Goal: Task Accomplishment & Management: Manage account settings

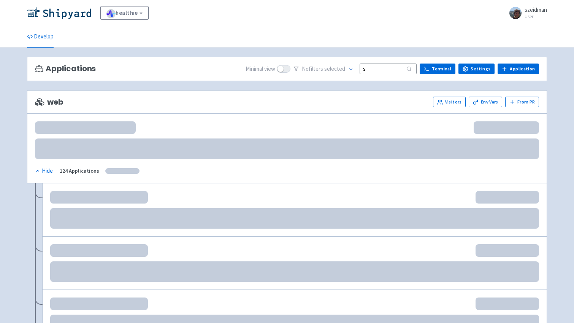
click at [393, 69] on input "s" at bounding box center [388, 69] width 57 height 10
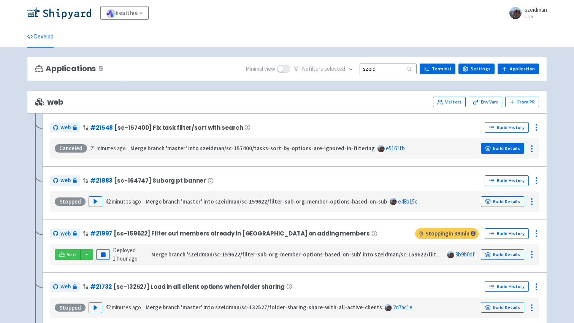
type input "szeid"
click at [510, 149] on link "Build Details" at bounding box center [502, 148] width 43 height 11
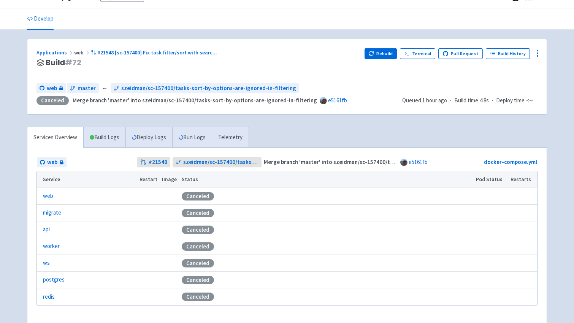
scroll to position [18, 0]
click at [101, 137] on link "Build Logs" at bounding box center [105, 137] width 42 height 21
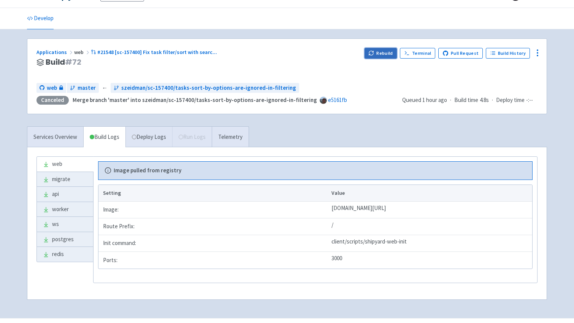
click at [386, 53] on button "Rebuild" at bounding box center [381, 53] width 33 height 11
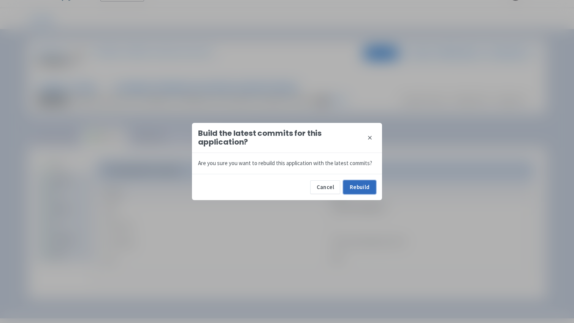
click at [364, 188] on button "Rebuild" at bounding box center [360, 187] width 33 height 14
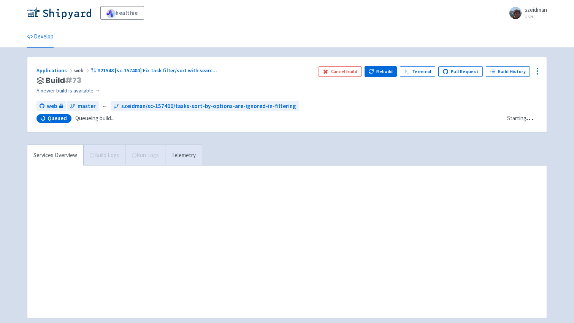
click at [81, 89] on link "A newer build is available →" at bounding box center [175, 90] width 276 height 9
click at [91, 91] on link "A newer build is available →" at bounding box center [175, 90] width 276 height 9
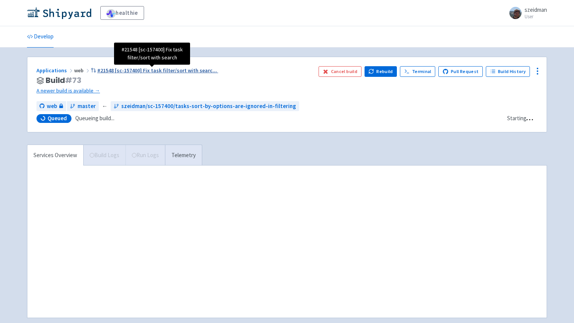
click at [128, 71] on span "#21548 [sc-157400] Fix task filter/sort with searc ..." at bounding box center [157, 70] width 120 height 7
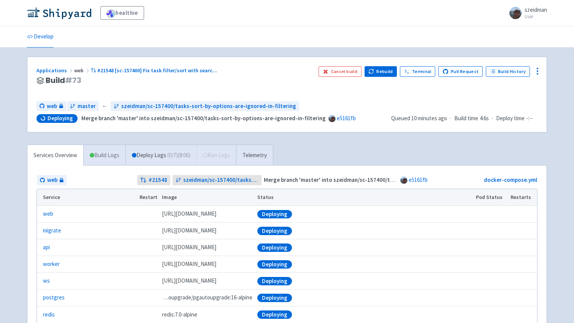
click at [95, 154] on link "Build Logs" at bounding box center [105, 155] width 42 height 21
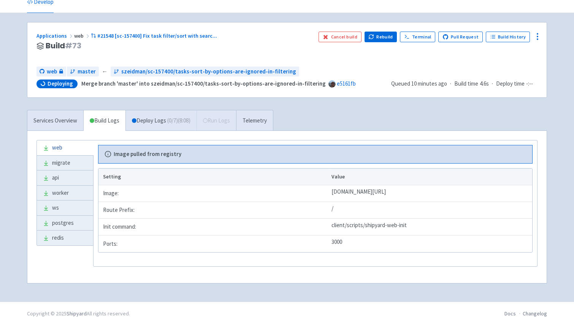
scroll to position [37, 0]
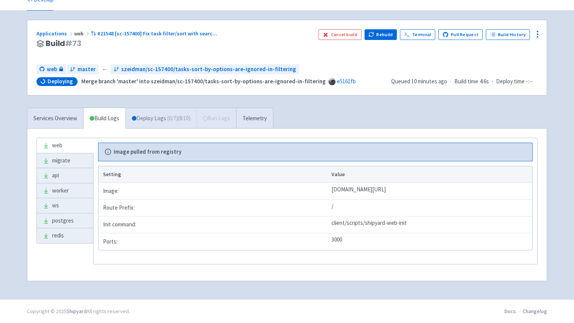
click at [165, 122] on link "Deploy Logs ( 0 / 7 ) (8:10)" at bounding box center [161, 118] width 71 height 21
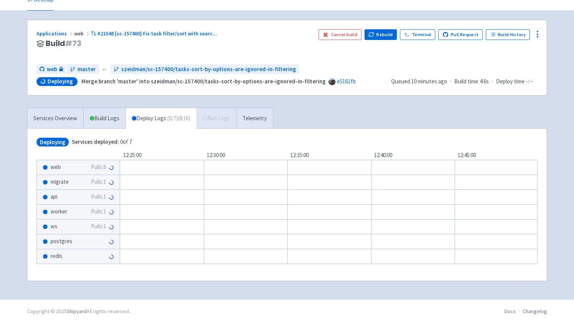
click at [104, 167] on span "Pulls: 6" at bounding box center [98, 167] width 15 height 9
click at [503, 42] on div "Cancel build Rebuild Terminal Pull Request Build History" at bounding box center [428, 43] width 219 height 29
click at [503, 39] on div "Cancel build Rebuild Terminal Pull Request Build History" at bounding box center [428, 43] width 219 height 29
click at [506, 34] on link "Build History" at bounding box center [508, 34] width 44 height 11
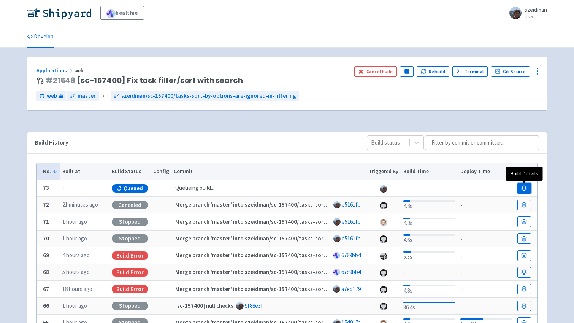
click at [526, 185] on link at bounding box center [525, 188] width 14 height 11
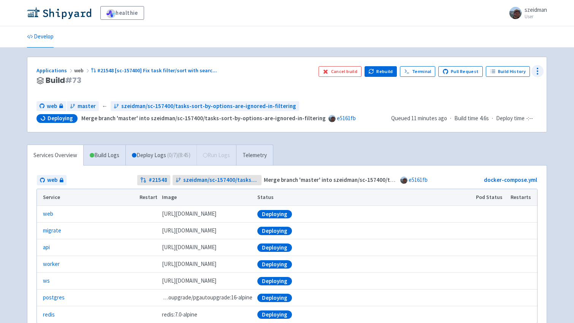
click at [539, 70] on icon at bounding box center [537, 71] width 9 height 9
click at [432, 88] on div "Cancel build Rebuild Terminal Pull Request Build History Configure Data Dashboa…" at bounding box center [428, 80] width 219 height 29
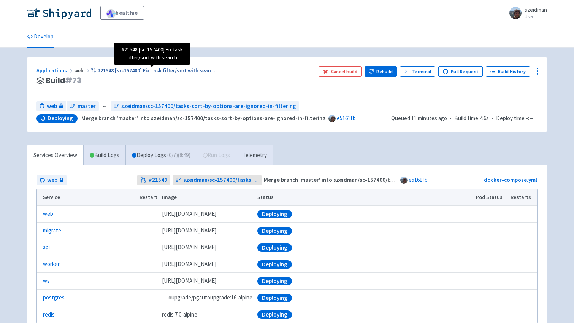
click at [126, 68] on span "#21548 [sc-157400] Fix task filter/sort with searc ..." at bounding box center [157, 70] width 120 height 7
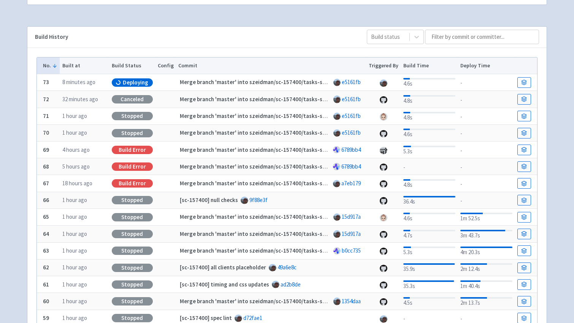
scroll to position [105, 0]
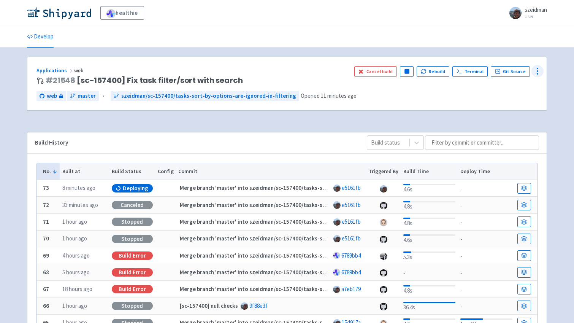
click at [537, 72] on icon at bounding box center [537, 71] width 9 height 9
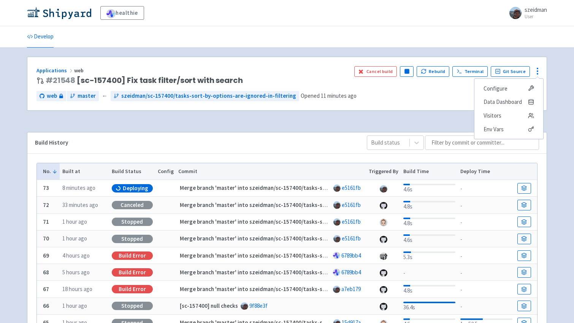
click at [552, 79] on div "Applications web # 21548 [sc-157400] Fix task filter/sort with search Cancel bu…" at bounding box center [287, 264] width 533 height 415
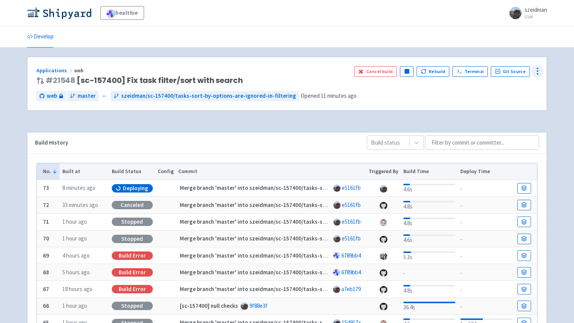
click at [536, 73] on icon at bounding box center [537, 71] width 9 height 9
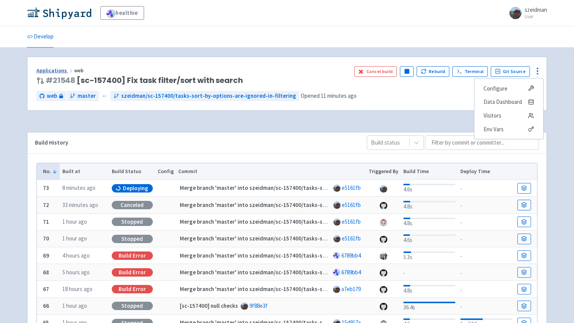
click at [60, 68] on link "Applications" at bounding box center [56, 70] width 38 height 7
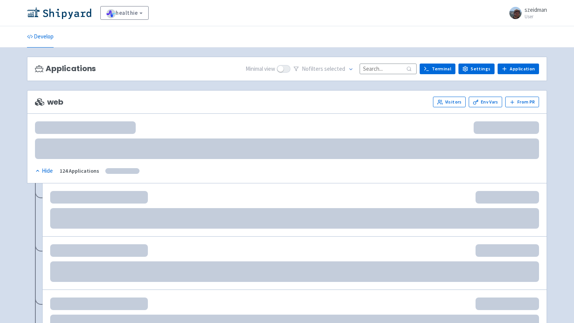
click at [380, 68] on input at bounding box center [388, 69] width 57 height 10
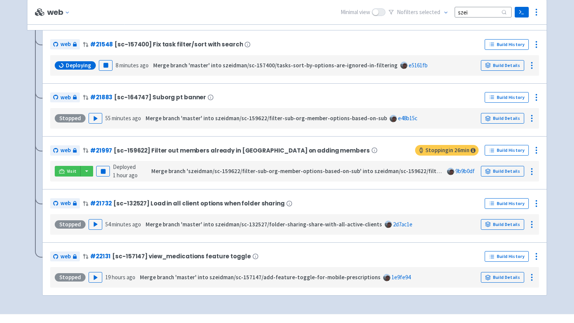
scroll to position [83, 0]
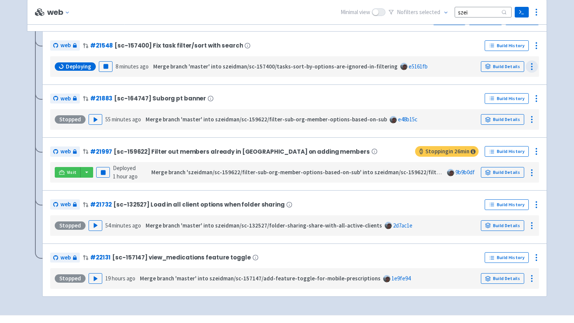
type input "szei"
click at [529, 69] on icon at bounding box center [532, 66] width 9 height 9
click at [530, 68] on icon at bounding box center [532, 66] width 9 height 9
click at [538, 45] on icon at bounding box center [536, 45] width 9 height 9
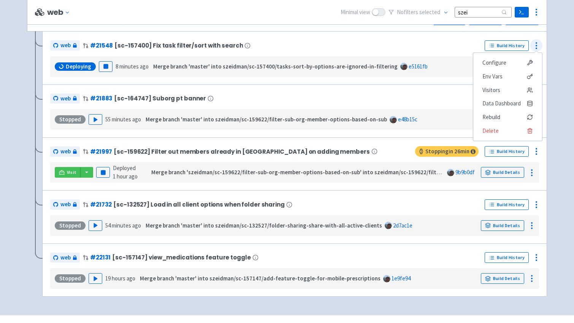
click at [538, 45] on icon at bounding box center [536, 45] width 9 height 9
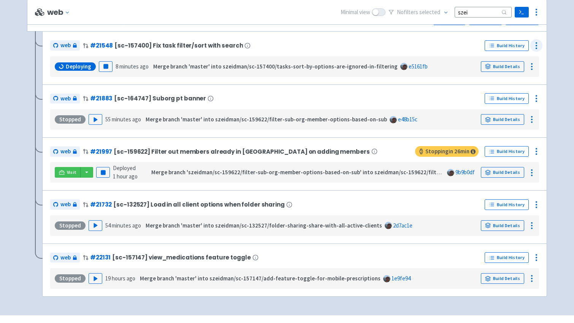
click at [538, 45] on icon at bounding box center [536, 45] width 9 height 9
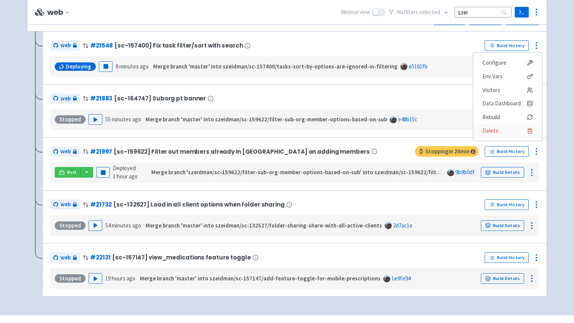
click at [502, 134] on span "Delete" at bounding box center [508, 131] width 51 height 11
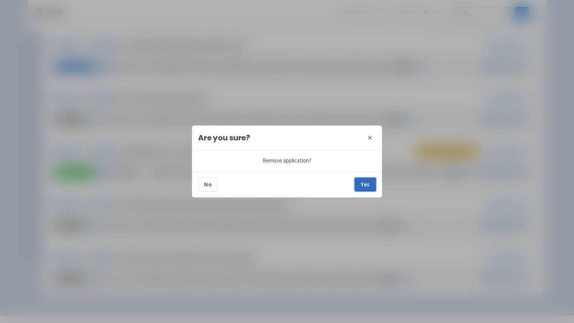
click at [374, 183] on button "Yes" at bounding box center [365, 185] width 21 height 14
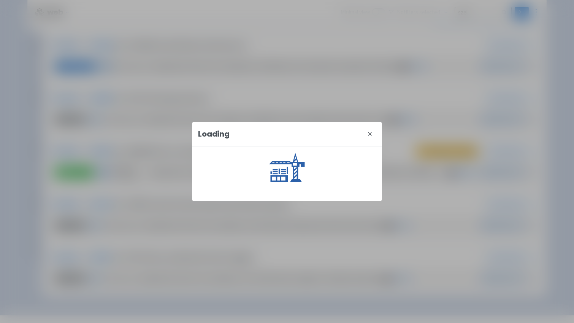
scroll to position [45, 0]
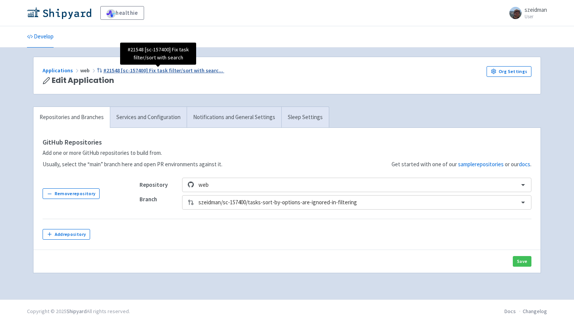
click at [128, 69] on span "#21548 [sc-157400] Fix task filter/sort with searc ..." at bounding box center [163, 70] width 120 height 7
click at [175, 70] on span "#21548 [sc-157400] Fix task filter/sort with searc ..." at bounding box center [163, 70] width 120 height 7
click at [160, 72] on span "#21548 [sc-157400] Fix task filter/sort with searc ..." at bounding box center [163, 70] width 120 height 7
click at [142, 71] on span "#21548 [sc-157400] Fix task filter/sort with searc ..." at bounding box center [163, 70] width 120 height 7
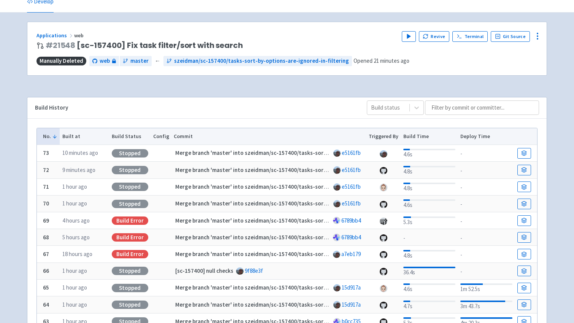
scroll to position [36, 0]
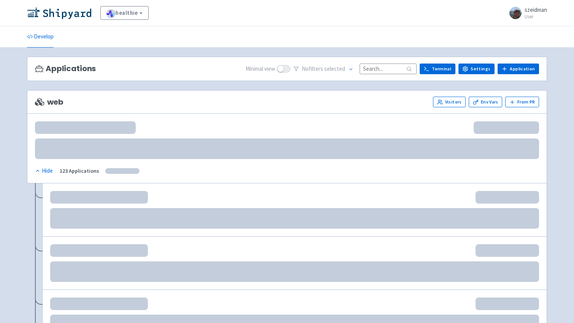
click at [401, 70] on input at bounding box center [388, 69] width 57 height 10
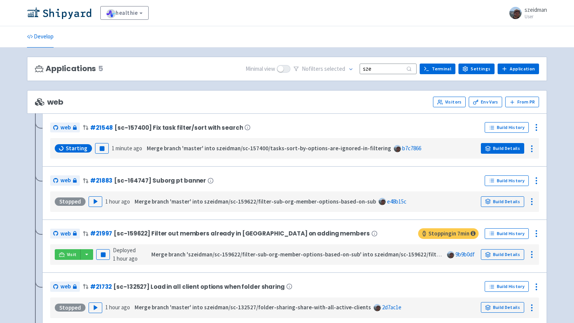
type input "sze"
click at [510, 149] on link "Build Details" at bounding box center [502, 148] width 43 height 11
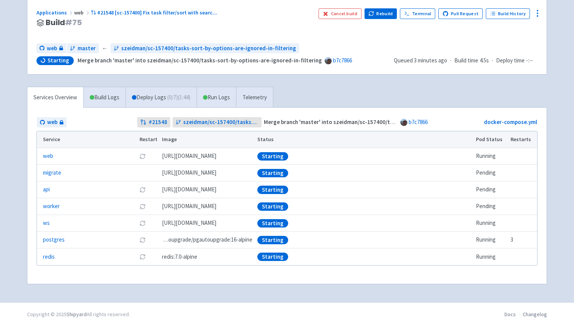
scroll to position [58, 0]
click at [182, 99] on span "( 0 / 7 ) (1:46)" at bounding box center [178, 97] width 23 height 9
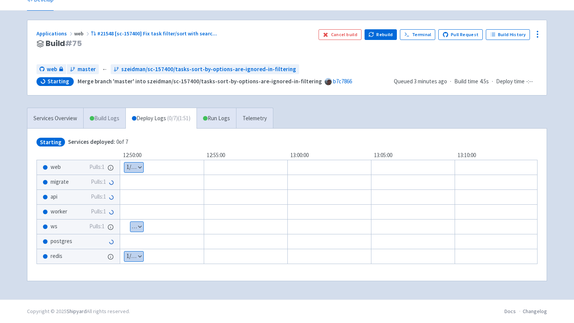
click at [95, 120] on link "Build Logs" at bounding box center [105, 118] width 42 height 21
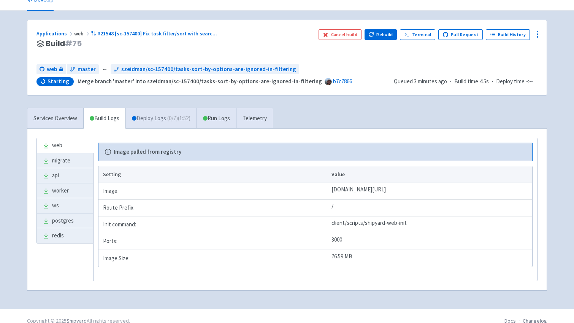
click at [157, 122] on link "Deploy Logs ( 0 / 7 ) (1:52)" at bounding box center [161, 118] width 71 height 21
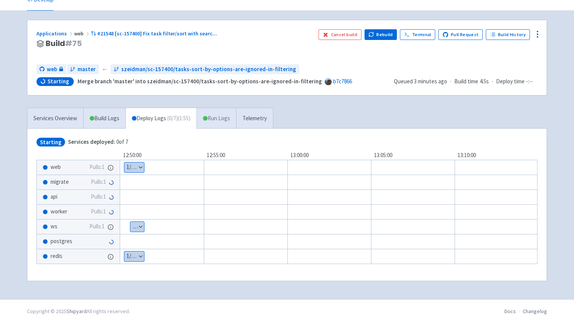
click at [228, 121] on link "Run Logs" at bounding box center [217, 118] width 40 height 21
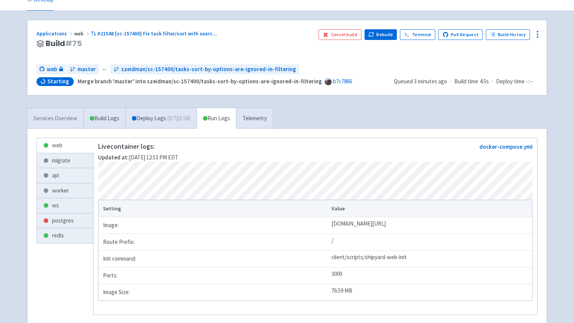
click at [60, 117] on link "Services Overview" at bounding box center [55, 118] width 56 height 21
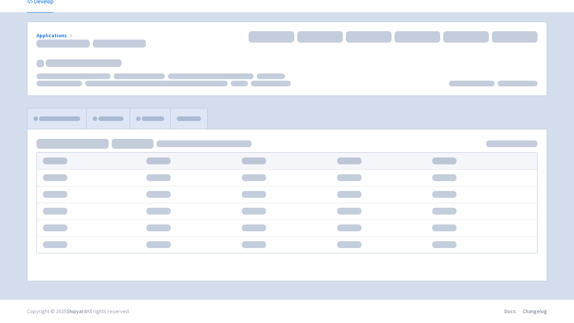
scroll to position [37, 0]
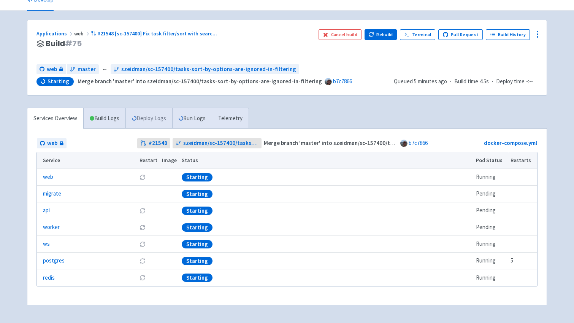
click at [162, 118] on link "Deploy Logs" at bounding box center [149, 118] width 47 height 21
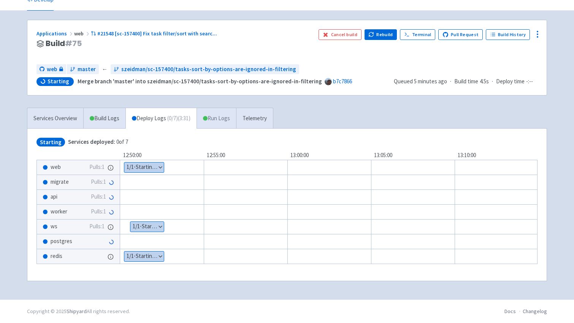
click at [210, 125] on link "Run Logs" at bounding box center [217, 118] width 40 height 21
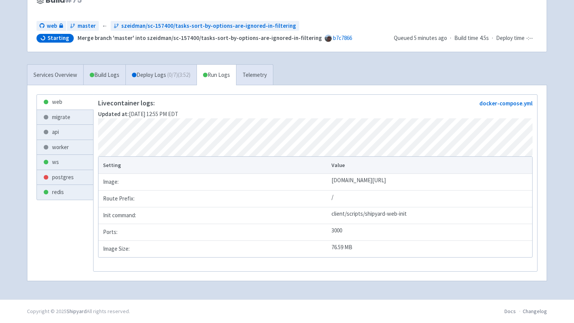
scroll to position [89, 0]
click at [172, 71] on span "( 0 / 7 ) (3:53)" at bounding box center [178, 75] width 23 height 9
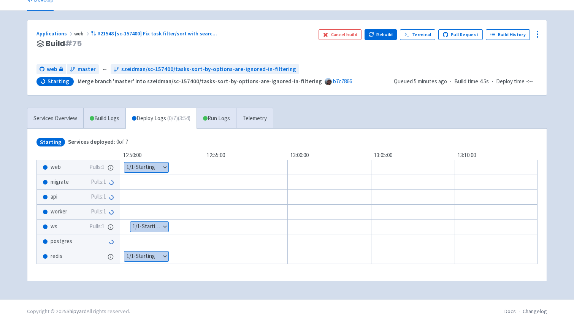
scroll to position [37, 0]
click at [213, 121] on link "Run Logs" at bounding box center [217, 118] width 40 height 21
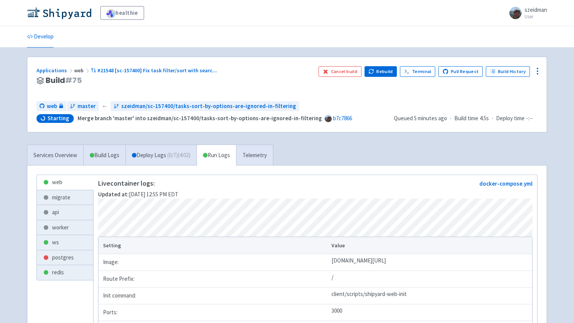
scroll to position [90, 0]
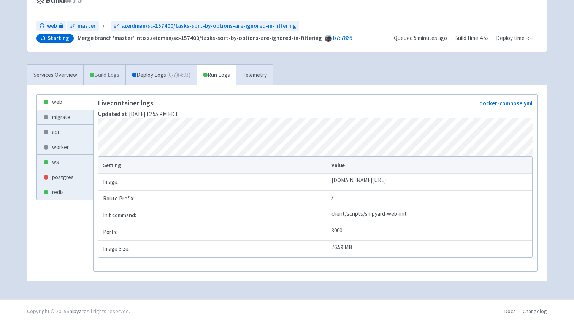
click at [111, 70] on link "Build Logs" at bounding box center [105, 75] width 42 height 21
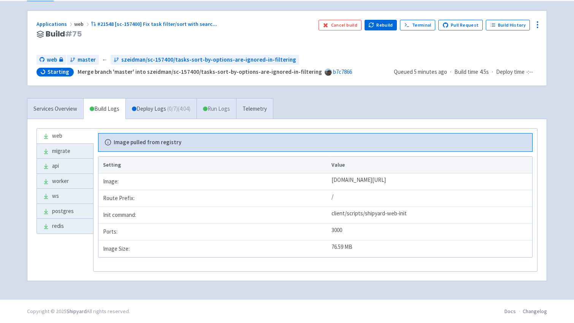
click at [205, 107] on link "Run Logs" at bounding box center [217, 109] width 40 height 21
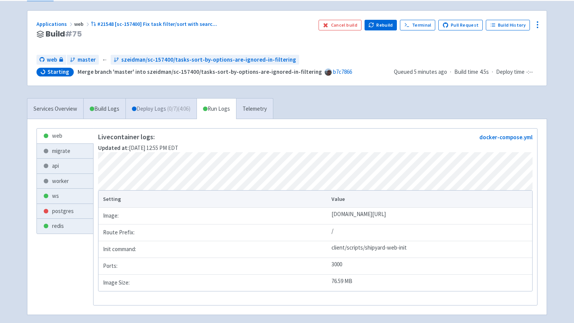
click at [186, 111] on span "( 0 / 7 ) (4:06)" at bounding box center [178, 109] width 23 height 9
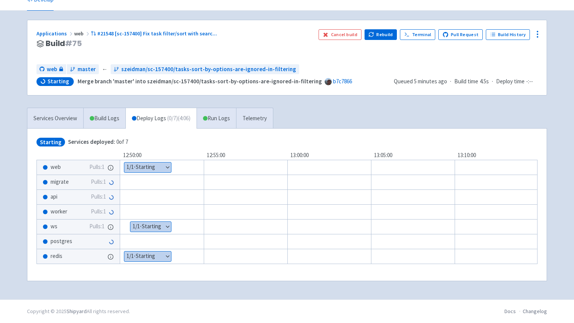
scroll to position [37, 0]
click at [227, 113] on link "Run Logs" at bounding box center [217, 118] width 40 height 21
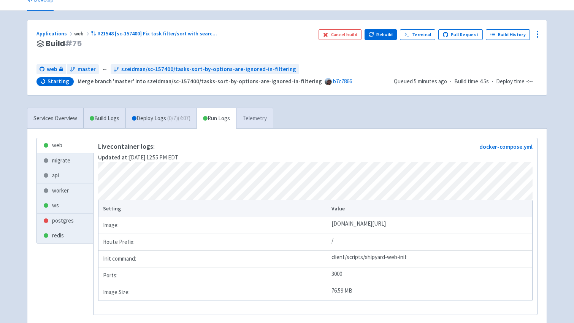
click at [262, 115] on link "Telemetry" at bounding box center [254, 118] width 37 height 21
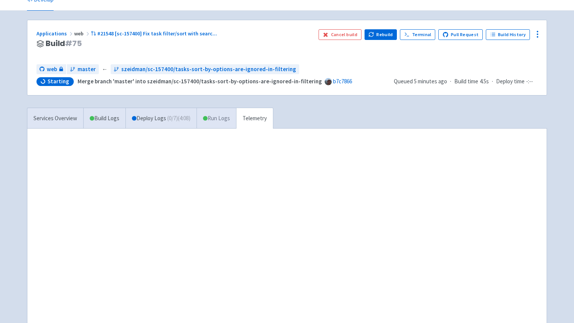
click at [236, 120] on link "Run Logs" at bounding box center [217, 118] width 40 height 21
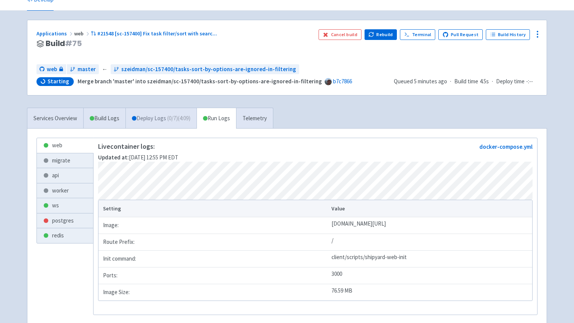
click at [194, 125] on link "Deploy Logs ( 0 / 7 ) (4:09)" at bounding box center [161, 118] width 71 height 21
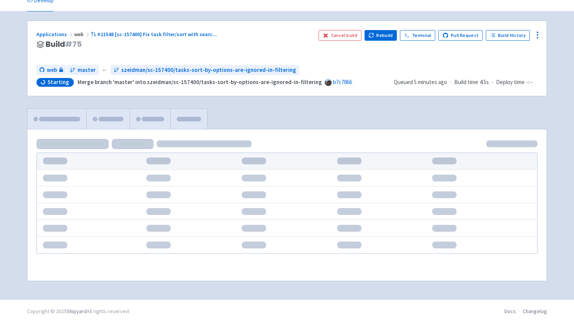
scroll to position [37, 0]
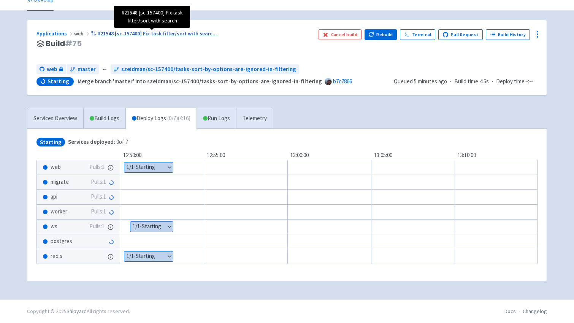
click at [121, 32] on span "#21548 [sc-157400] Fix task filter/sort with searc ..." at bounding box center [157, 33] width 120 height 7
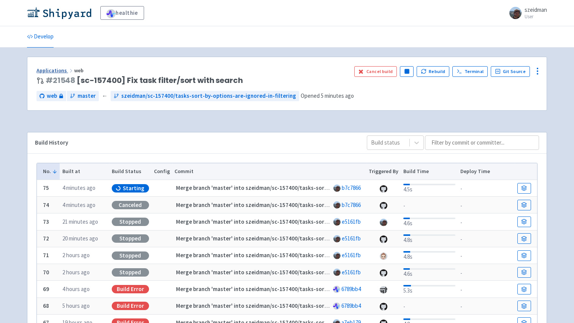
click at [56, 73] on link "Applications" at bounding box center [56, 70] width 38 height 7
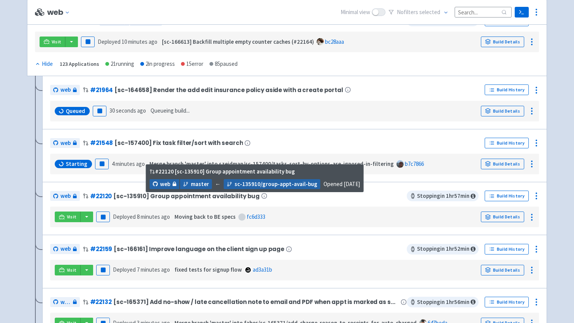
scroll to position [119, 0]
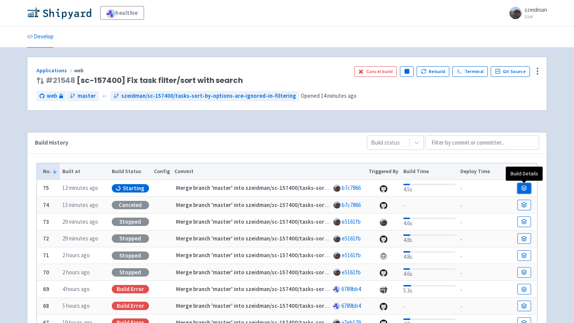
click at [522, 188] on icon at bounding box center [524, 187] width 5 height 2
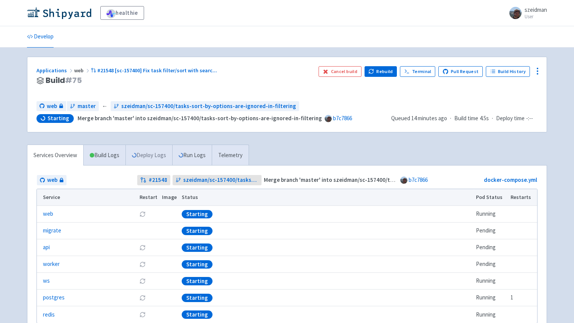
click at [146, 161] on link "Deploy Logs" at bounding box center [149, 155] width 47 height 21
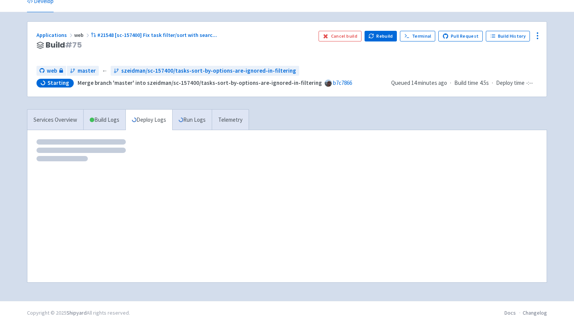
scroll to position [37, 0]
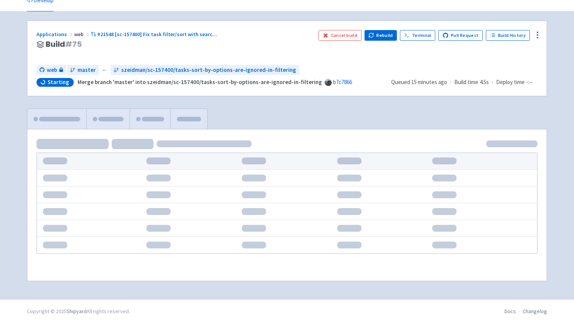
scroll to position [37, 0]
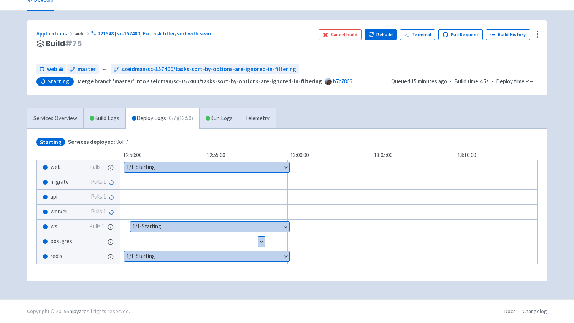
click at [260, 240] on button "Show details" at bounding box center [261, 242] width 7 height 10
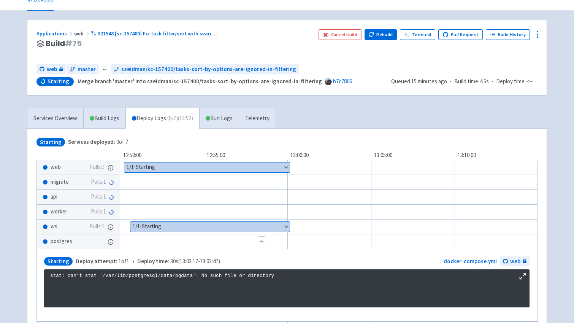
click at [226, 165] on button "Show details" at bounding box center [206, 167] width 165 height 10
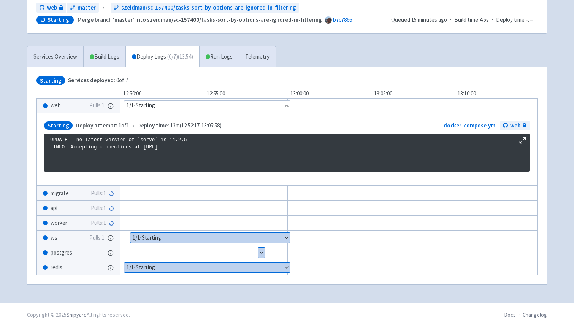
scroll to position [104, 0]
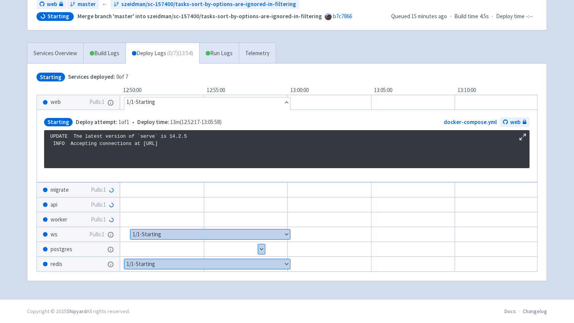
click at [239, 230] on button "Show details" at bounding box center [210, 234] width 160 height 10
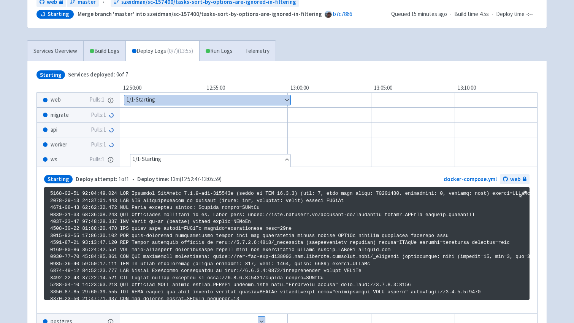
scroll to position [718, 0]
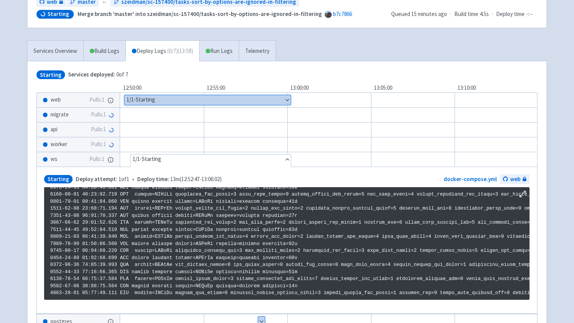
click at [118, 135] on div "api Pulls: 1" at bounding box center [78, 129] width 83 height 14
click at [69, 56] on link "Services Overview" at bounding box center [55, 51] width 56 height 21
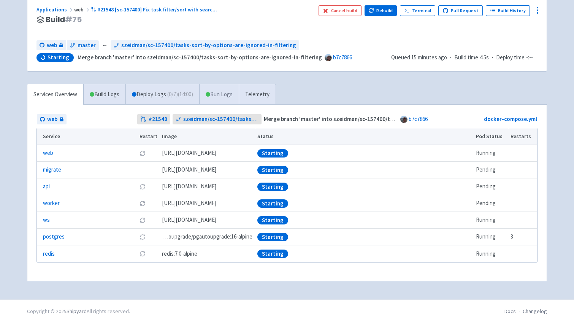
click at [227, 100] on link "Run Logs" at bounding box center [219, 94] width 40 height 21
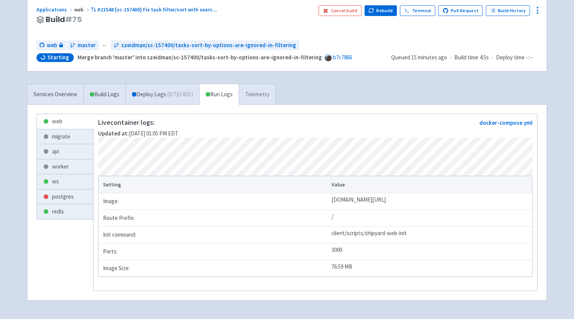
click at [264, 96] on link "Telemetry" at bounding box center [257, 94] width 37 height 21
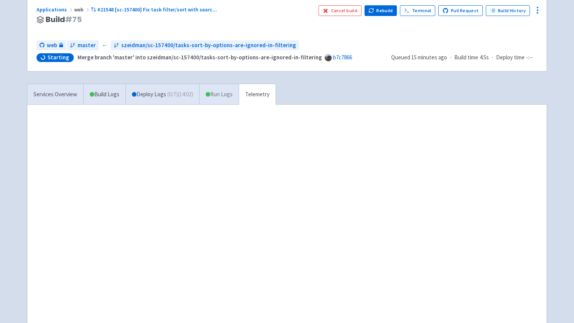
click at [232, 99] on link "Run Logs" at bounding box center [219, 94] width 40 height 21
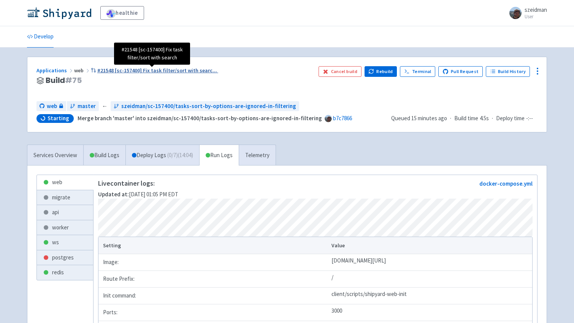
click at [103, 70] on span "#21548 [sc-157400] Fix task filter/sort with searc ..." at bounding box center [157, 70] width 120 height 7
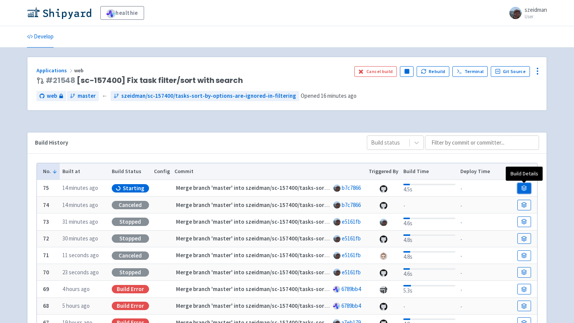
click at [522, 186] on icon at bounding box center [525, 188] width 6 height 6
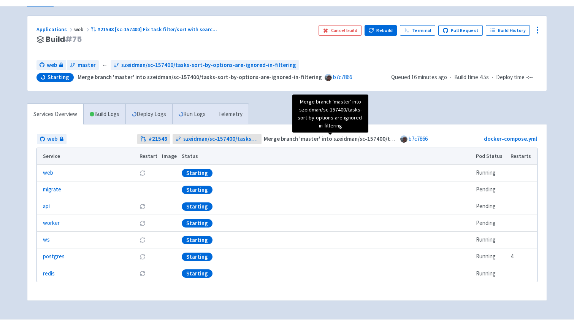
scroll to position [61, 0]
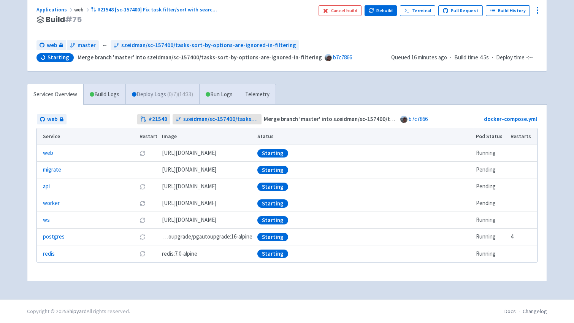
click at [140, 91] on link "Deploy Logs ( 0 / 7 ) (14:33)" at bounding box center [163, 94] width 74 height 21
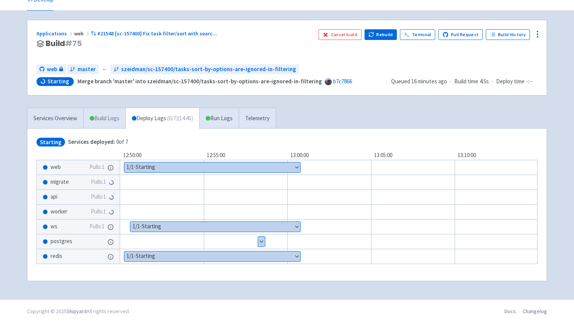
click at [110, 119] on link "Build Logs" at bounding box center [105, 118] width 42 height 21
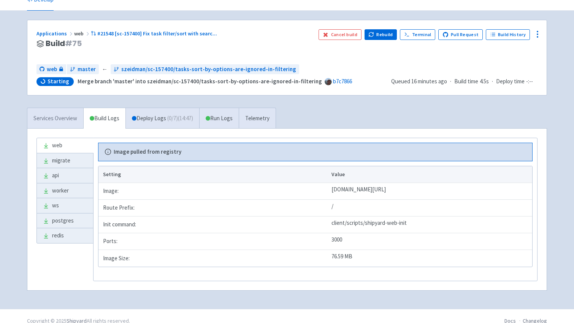
click at [62, 111] on link "Services Overview" at bounding box center [55, 118] width 56 height 21
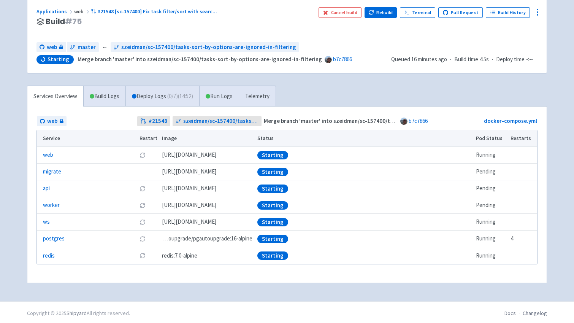
scroll to position [61, 0]
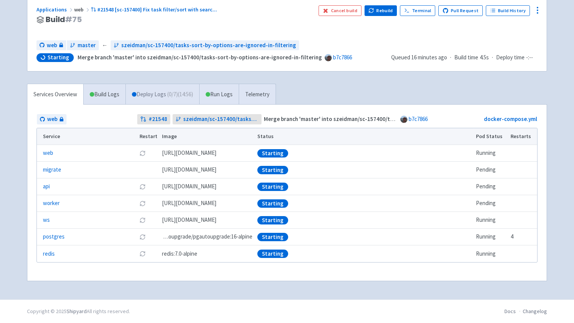
click at [173, 100] on link "Deploy Logs ( 0 / 7 ) (14:56)" at bounding box center [163, 94] width 74 height 21
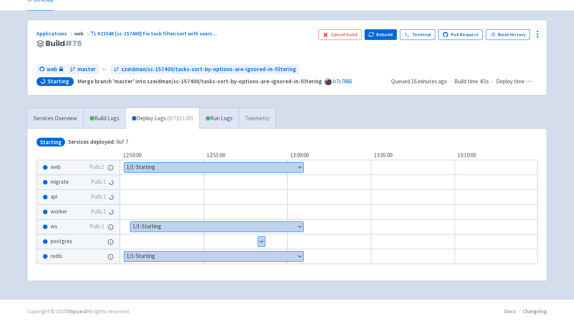
click at [258, 121] on link "Telemetry" at bounding box center [257, 118] width 37 height 21
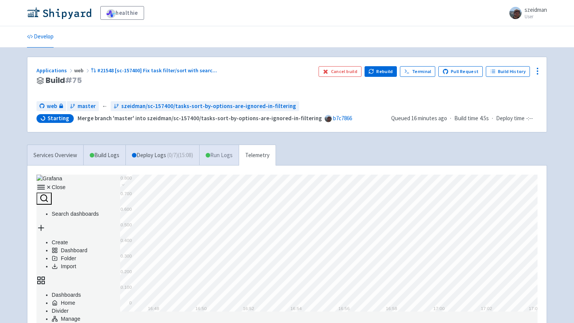
click at [221, 155] on link "Run Logs" at bounding box center [219, 155] width 40 height 21
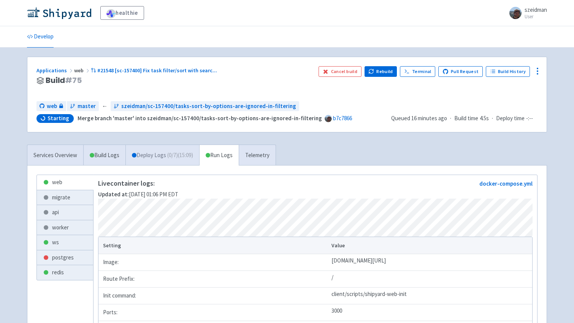
click at [183, 156] on span "( 0 / 7 ) (15:09)" at bounding box center [180, 155] width 26 height 9
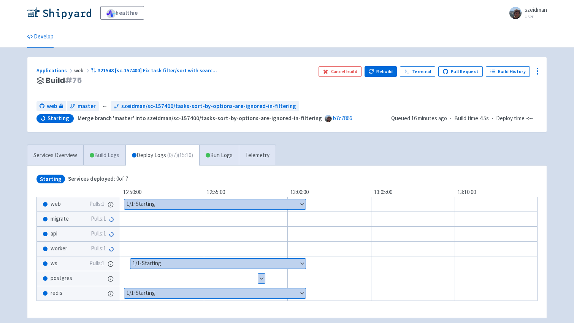
click at [118, 156] on link "Build Logs" at bounding box center [105, 155] width 42 height 21
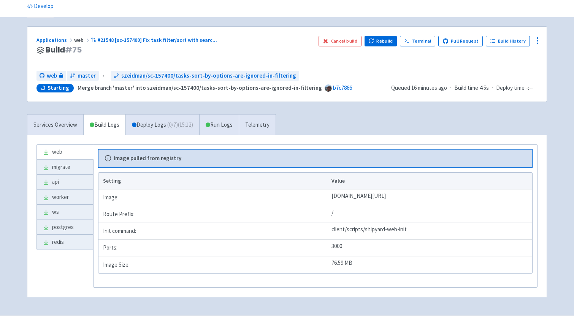
scroll to position [46, 0]
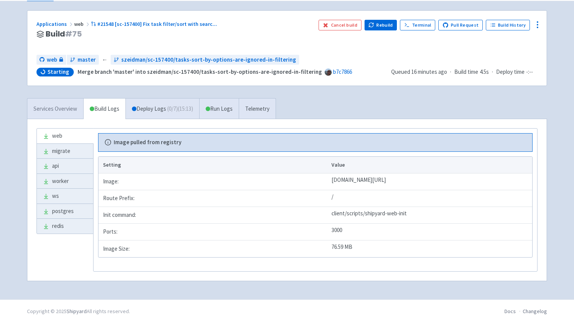
click at [64, 115] on link "Services Overview" at bounding box center [55, 109] width 56 height 21
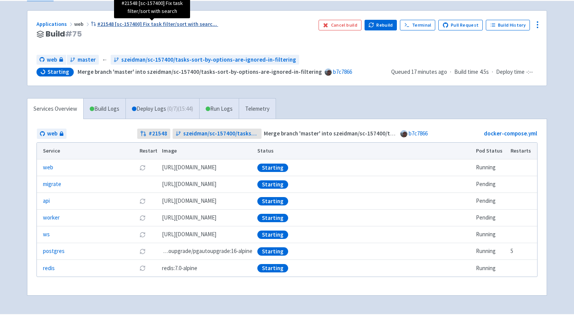
click at [119, 24] on span "#21548 [sc-157400] Fix task filter/sort with searc ..." at bounding box center [157, 24] width 120 height 7
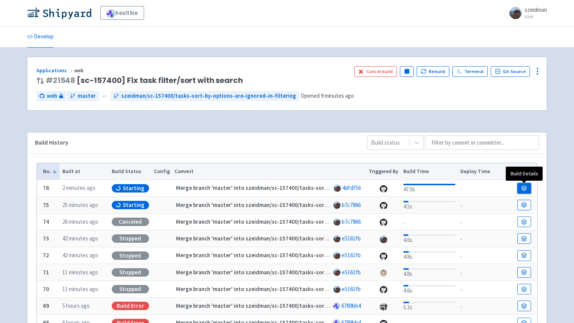
click at [530, 186] on link at bounding box center [525, 188] width 14 height 11
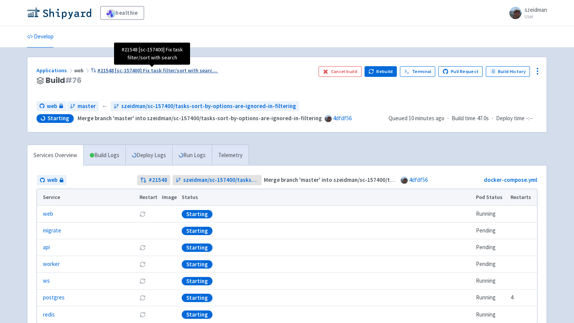
click at [143, 72] on span "#21548 [sc-157400] Fix task filter/sort with searc ..." at bounding box center [157, 70] width 120 height 7
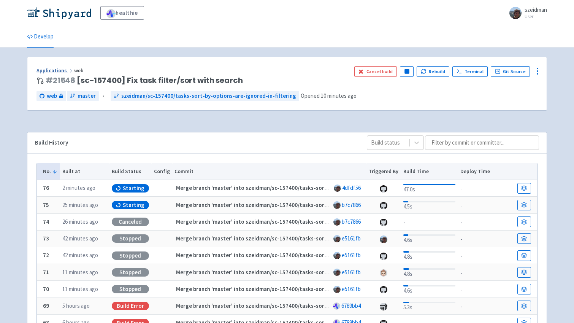
click at [58, 70] on link "Applications" at bounding box center [56, 70] width 38 height 7
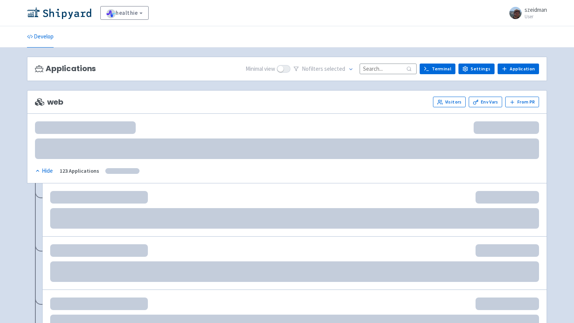
click at [377, 71] on input at bounding box center [388, 69] width 57 height 10
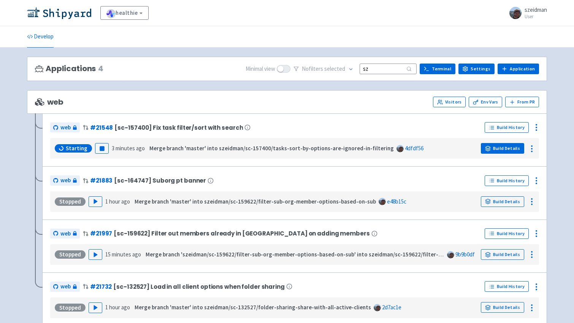
type input "sz"
click at [509, 151] on link "Build Details" at bounding box center [502, 148] width 43 height 11
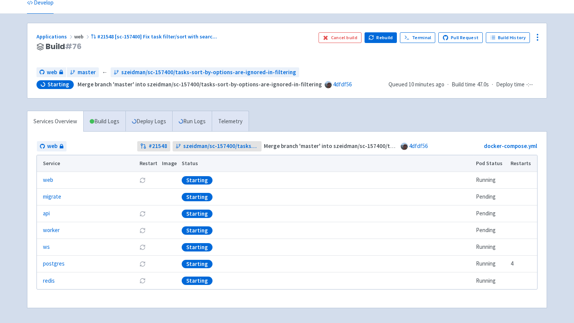
scroll to position [45, 0]
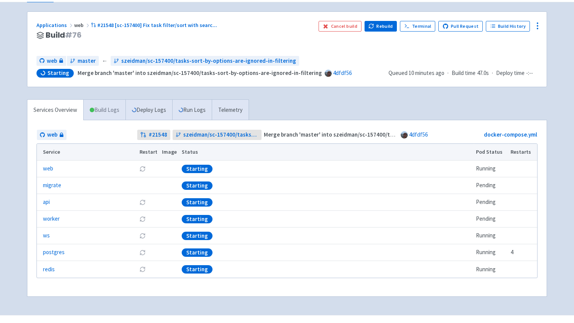
click at [108, 111] on link "Build Logs" at bounding box center [105, 110] width 42 height 21
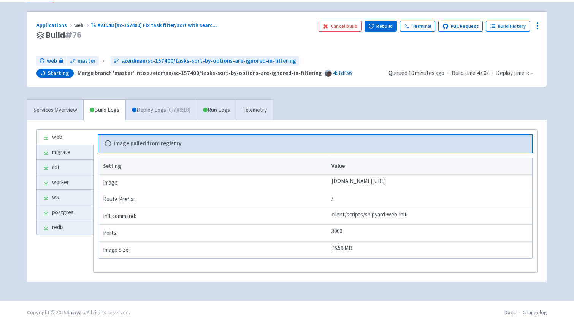
click at [153, 112] on link "Deploy Logs ( 0 / 7 ) (8:18)" at bounding box center [161, 110] width 71 height 21
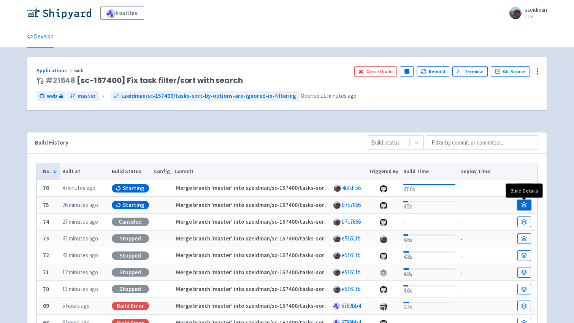
click at [526, 206] on icon at bounding box center [525, 205] width 6 height 6
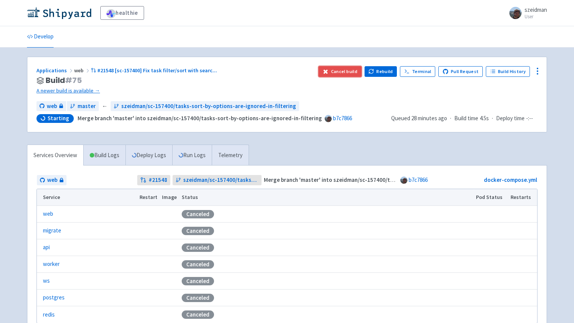
click at [348, 73] on button "Cancel build" at bounding box center [340, 71] width 43 height 11
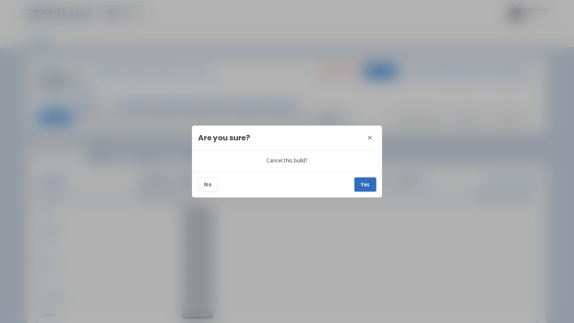
click at [365, 185] on button "Yes" at bounding box center [365, 185] width 21 height 14
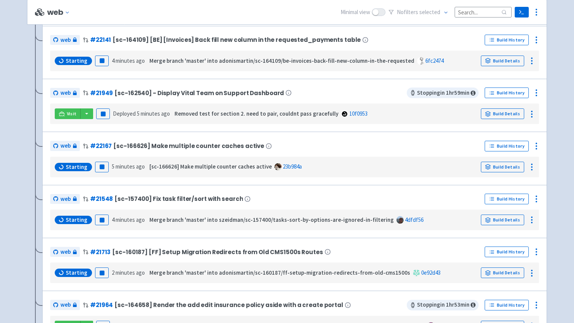
scroll to position [212, 0]
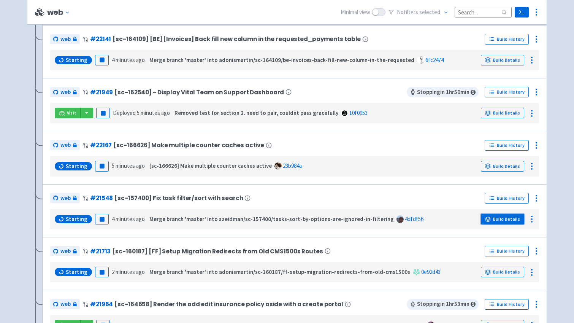
click at [488, 219] on icon at bounding box center [488, 219] width 6 height 6
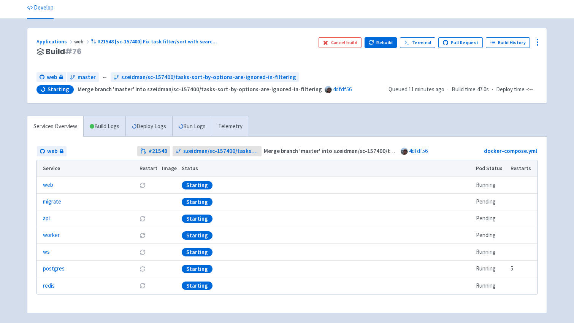
scroll to position [31, 0]
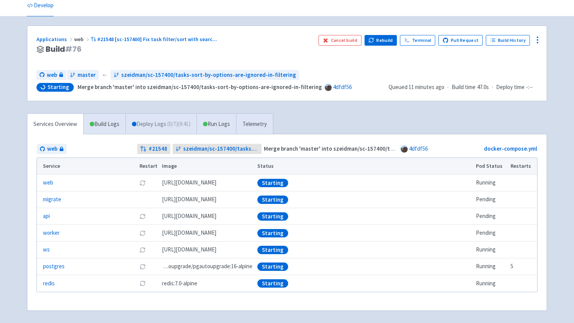
click at [180, 125] on span "( 0 / 7 ) (9:41)" at bounding box center [178, 124] width 23 height 9
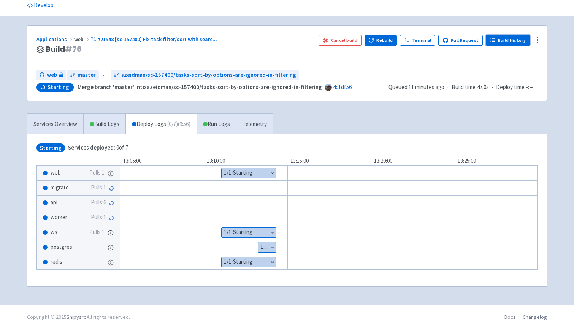
click at [497, 44] on link "Build History" at bounding box center [508, 40] width 44 height 11
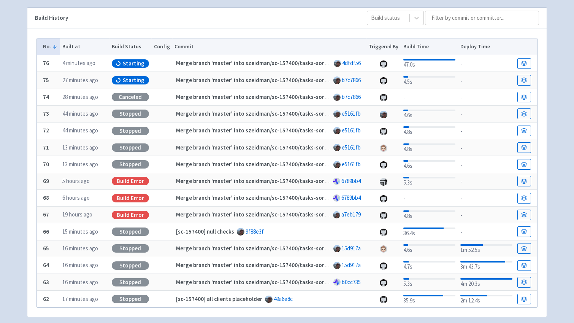
scroll to position [125, 0]
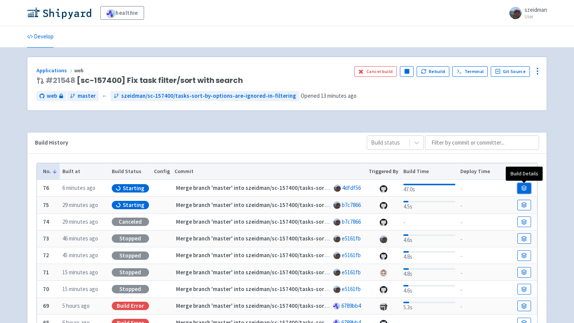
click at [528, 189] on link at bounding box center [525, 188] width 14 height 11
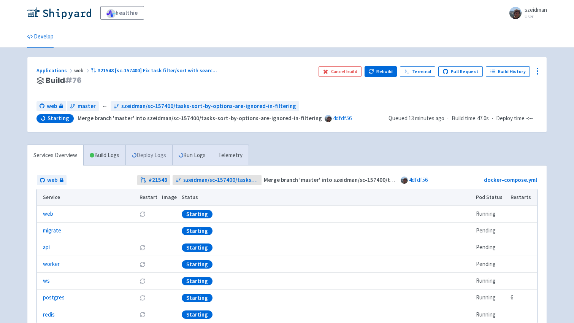
click at [157, 154] on link "Deploy Logs" at bounding box center [149, 155] width 47 height 21
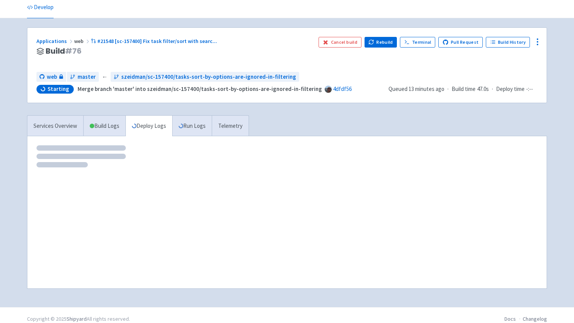
scroll to position [37, 0]
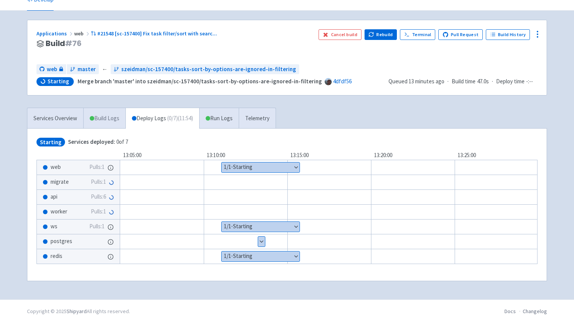
click at [104, 116] on link "Build Logs" at bounding box center [105, 118] width 42 height 21
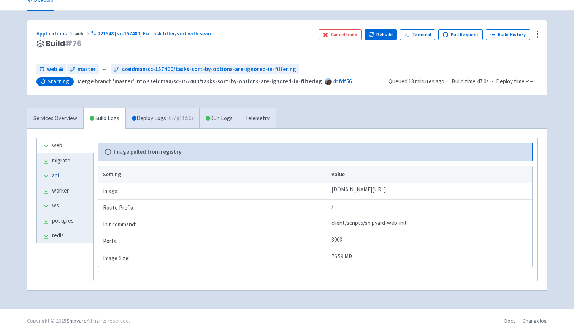
click at [65, 175] on link "api" at bounding box center [65, 175] width 56 height 15
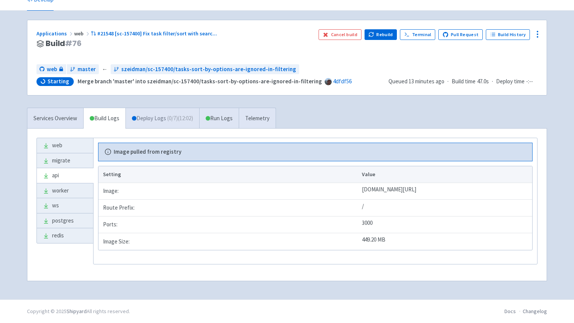
click at [165, 117] on link "Deploy Logs ( 0 / 7 ) (12:02)" at bounding box center [163, 118] width 74 height 21
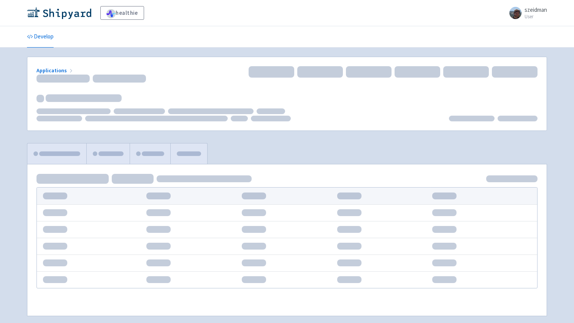
scroll to position [35, 0]
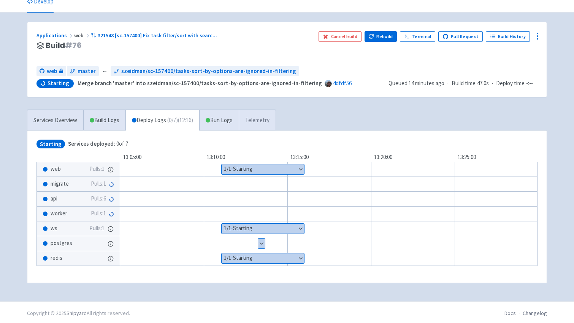
click at [264, 116] on link "Telemetry" at bounding box center [257, 120] width 37 height 21
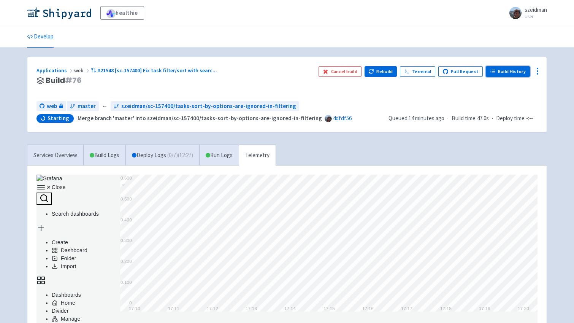
click at [521, 70] on link "Build History" at bounding box center [508, 71] width 44 height 11
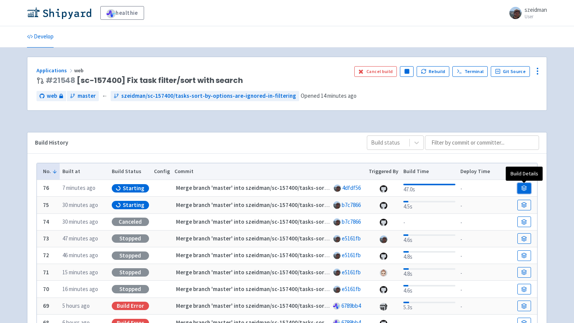
click at [528, 186] on link at bounding box center [525, 188] width 14 height 11
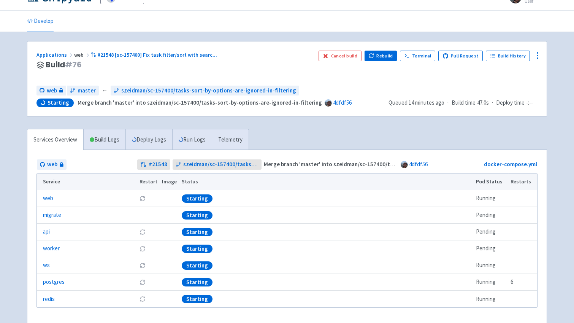
scroll to position [17, 0]
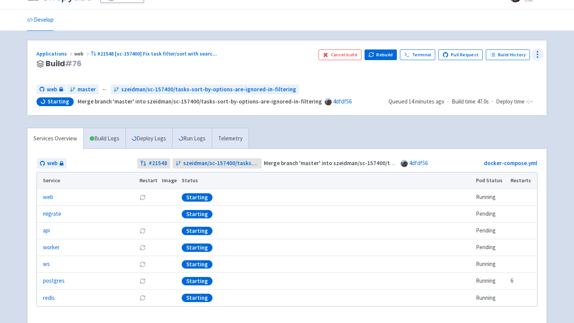
click at [540, 55] on icon at bounding box center [537, 54] width 9 height 9
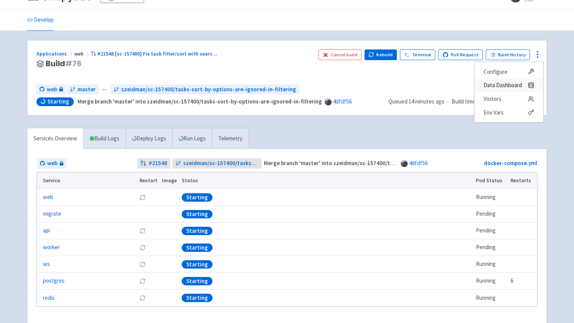
click at [512, 86] on span "Data Dashboard" at bounding box center [503, 85] width 38 height 11
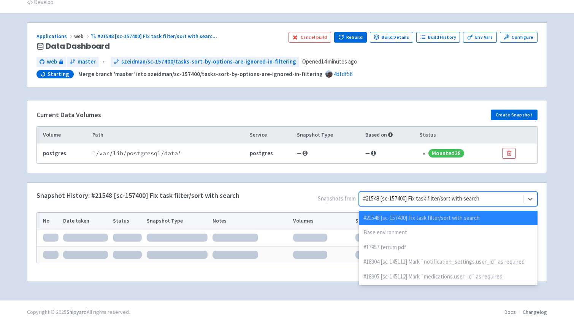
scroll to position [35, 0]
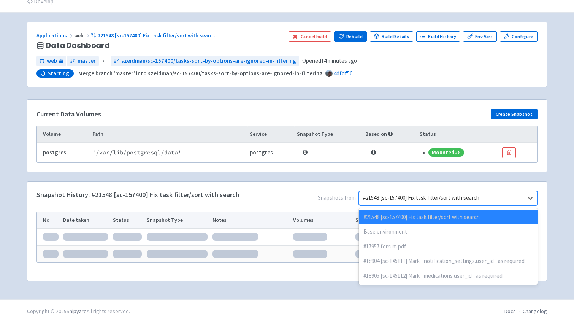
click at [464, 198] on div at bounding box center [441, 198] width 156 height 10
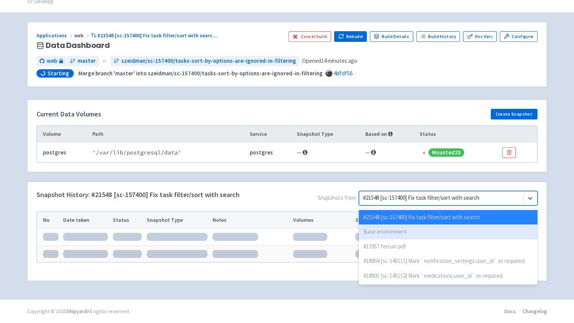
click at [458, 230] on div "Base environment" at bounding box center [448, 231] width 179 height 15
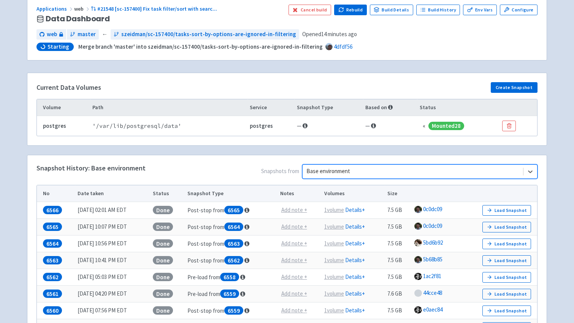
scroll to position [63, 0]
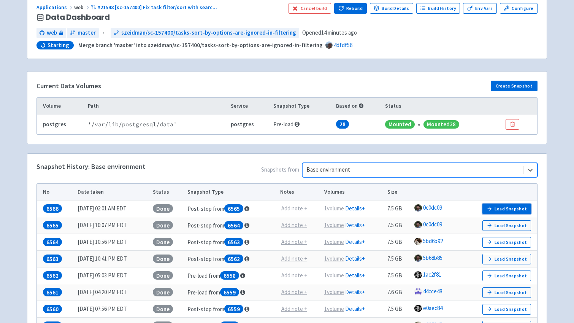
click at [517, 208] on button "Load Snapshot" at bounding box center [507, 209] width 49 height 11
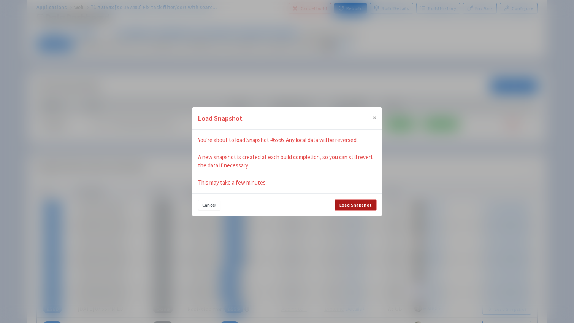
click at [365, 204] on button "Load Snapshot" at bounding box center [356, 205] width 41 height 11
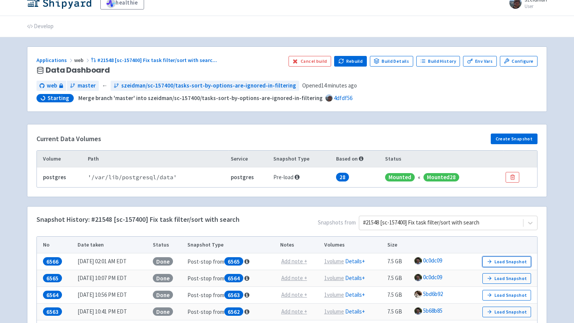
scroll to position [8, 0]
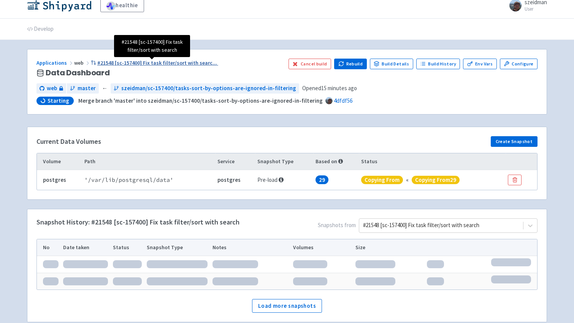
click at [131, 62] on span "#21548 [sc-157400] Fix task filter/sort with searc ..." at bounding box center [157, 62] width 120 height 7
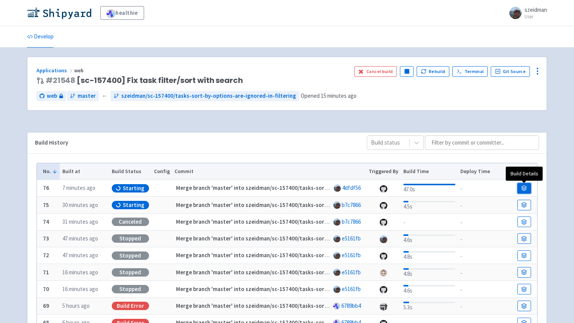
click at [526, 187] on icon at bounding box center [525, 188] width 6 height 6
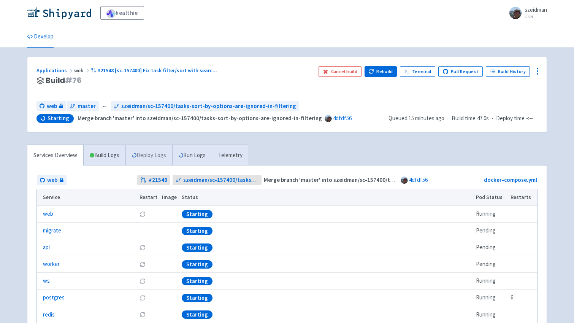
click at [166, 157] on link "Deploy Logs" at bounding box center [149, 155] width 47 height 21
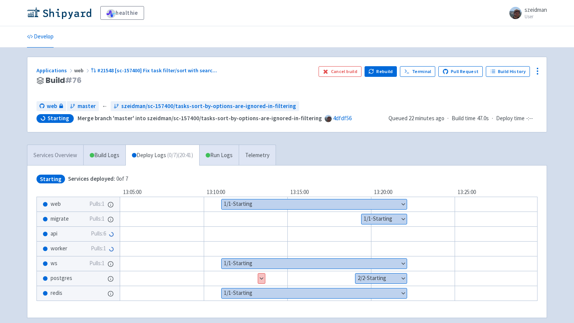
click at [75, 150] on link "Services Overview" at bounding box center [55, 155] width 56 height 21
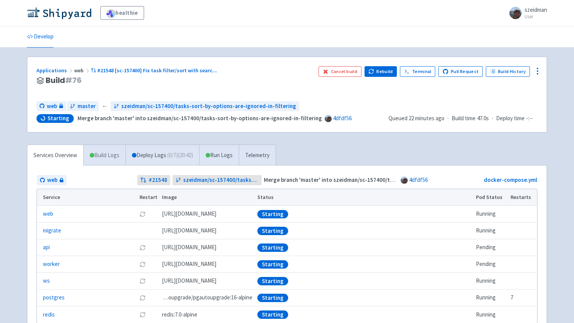
click at [108, 153] on link "Build Logs" at bounding box center [105, 155] width 42 height 21
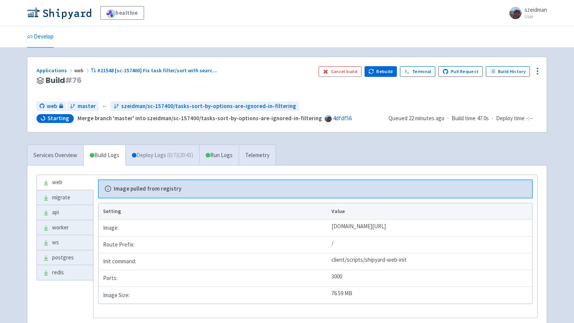
click at [148, 154] on link "Deploy Logs ( 0 / 7 ) (20:43)" at bounding box center [163, 155] width 74 height 21
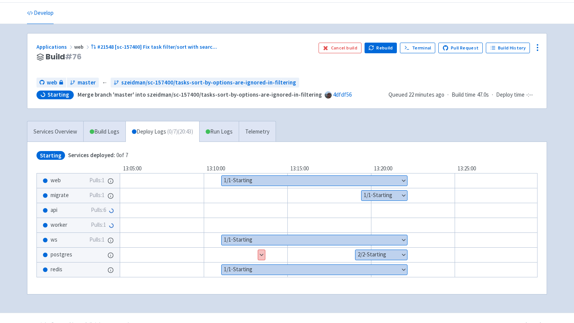
scroll to position [25, 0]
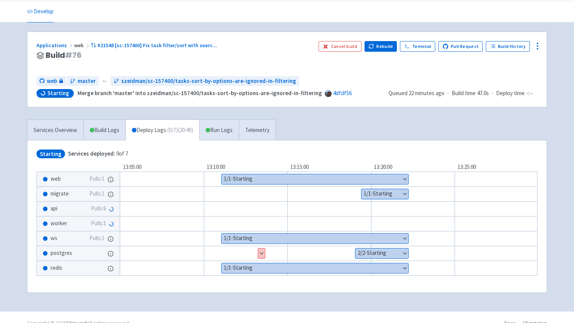
click at [262, 250] on button "Show details" at bounding box center [261, 253] width 7 height 10
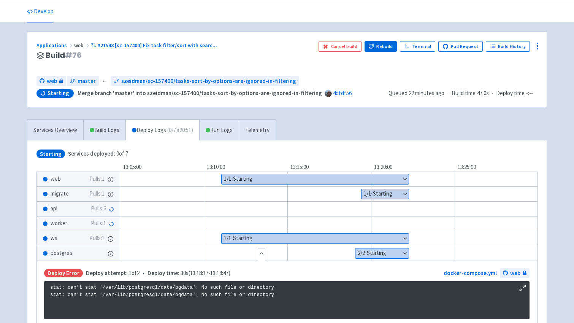
click at [262, 250] on button "Hide details" at bounding box center [261, 253] width 7 height 10
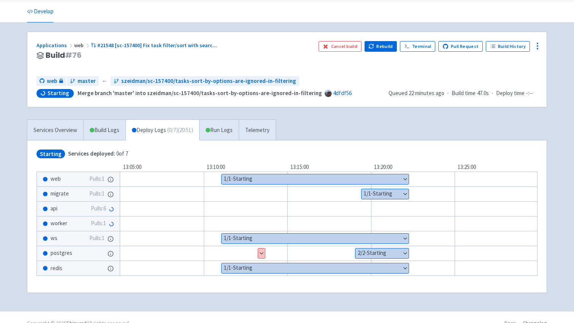
scroll to position [37, 0]
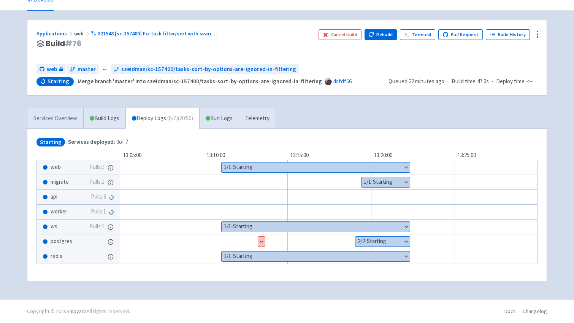
click at [60, 122] on link "Services Overview" at bounding box center [55, 118] width 56 height 21
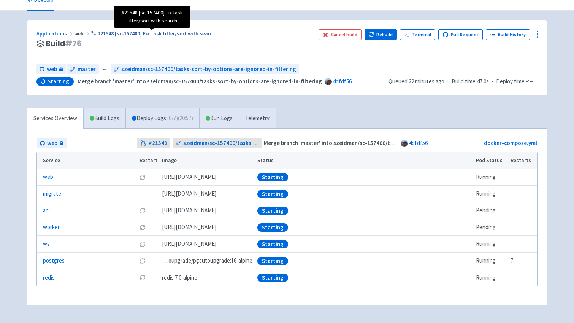
click at [147, 34] on span "#21548 [sc-157400] Fix task filter/sort with searc ..." at bounding box center [157, 33] width 120 height 7
